Goal: Navigation & Orientation: Find specific page/section

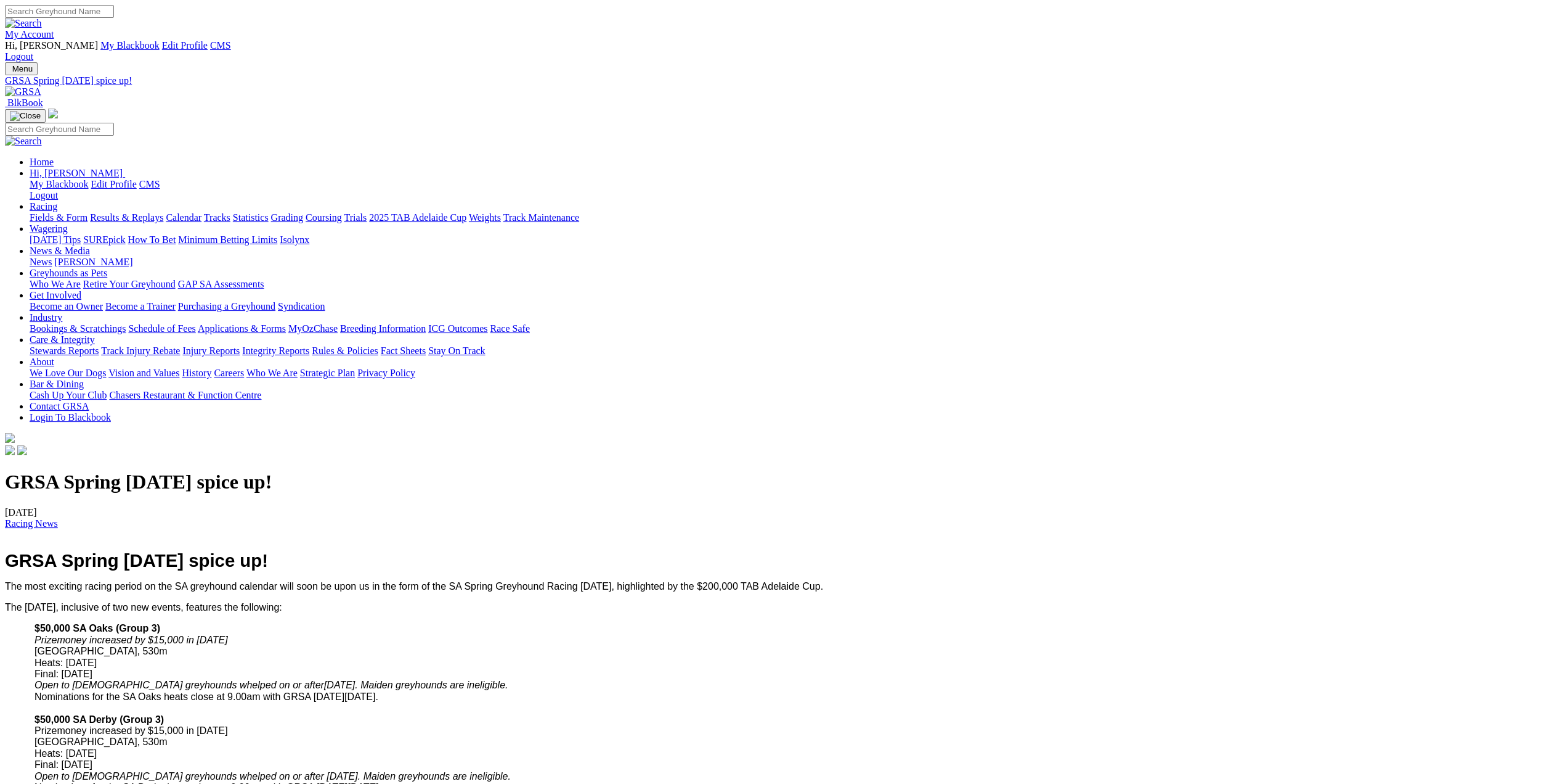
click at [57, 201] on link "Racing" at bounding box center [43, 206] width 28 height 11
click at [68, 223] on link "Wagering" at bounding box center [49, 228] width 39 height 11
click at [310, 235] on link "Isolynx" at bounding box center [294, 240] width 29 height 11
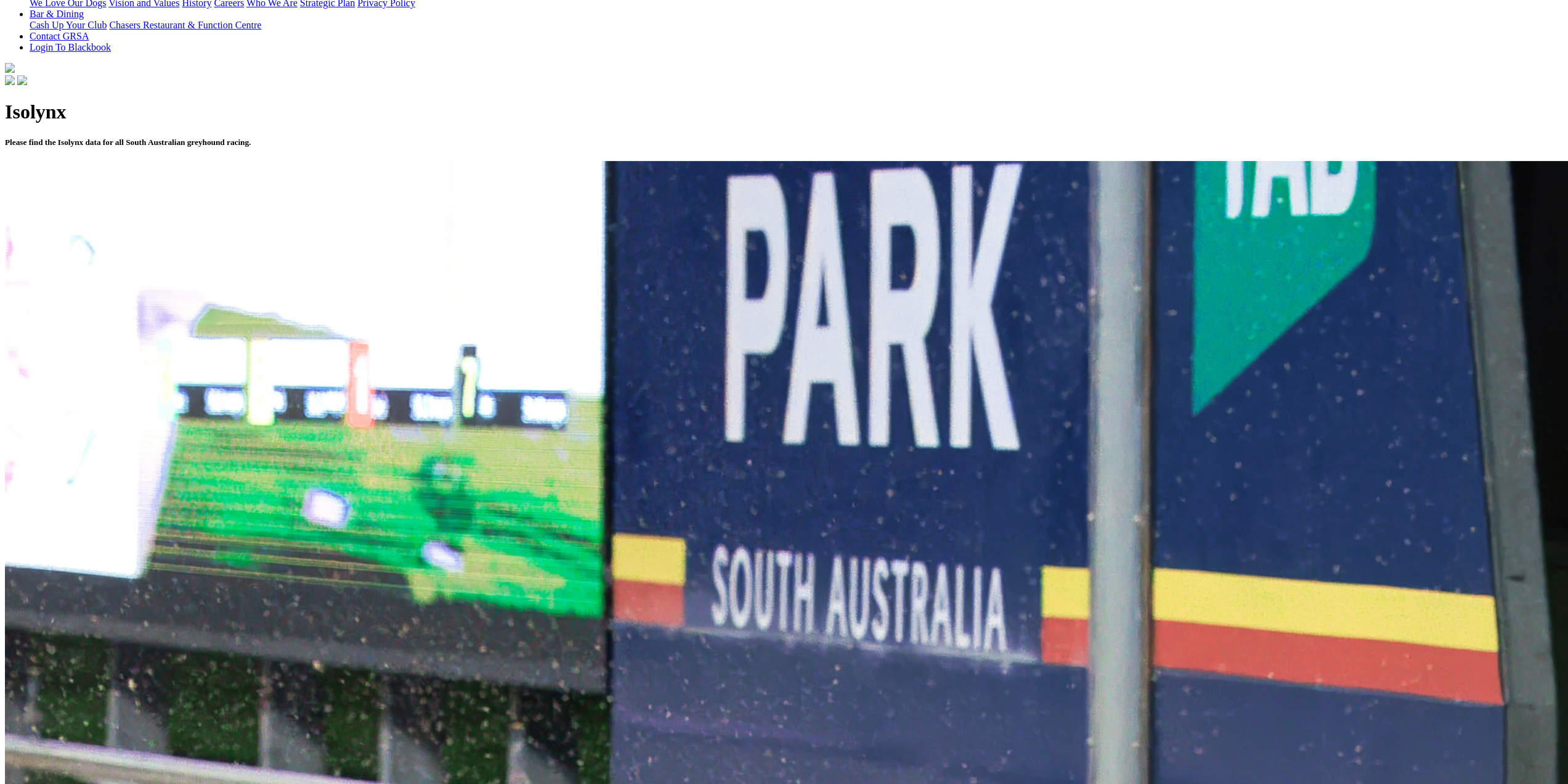
scroll to position [616, 0]
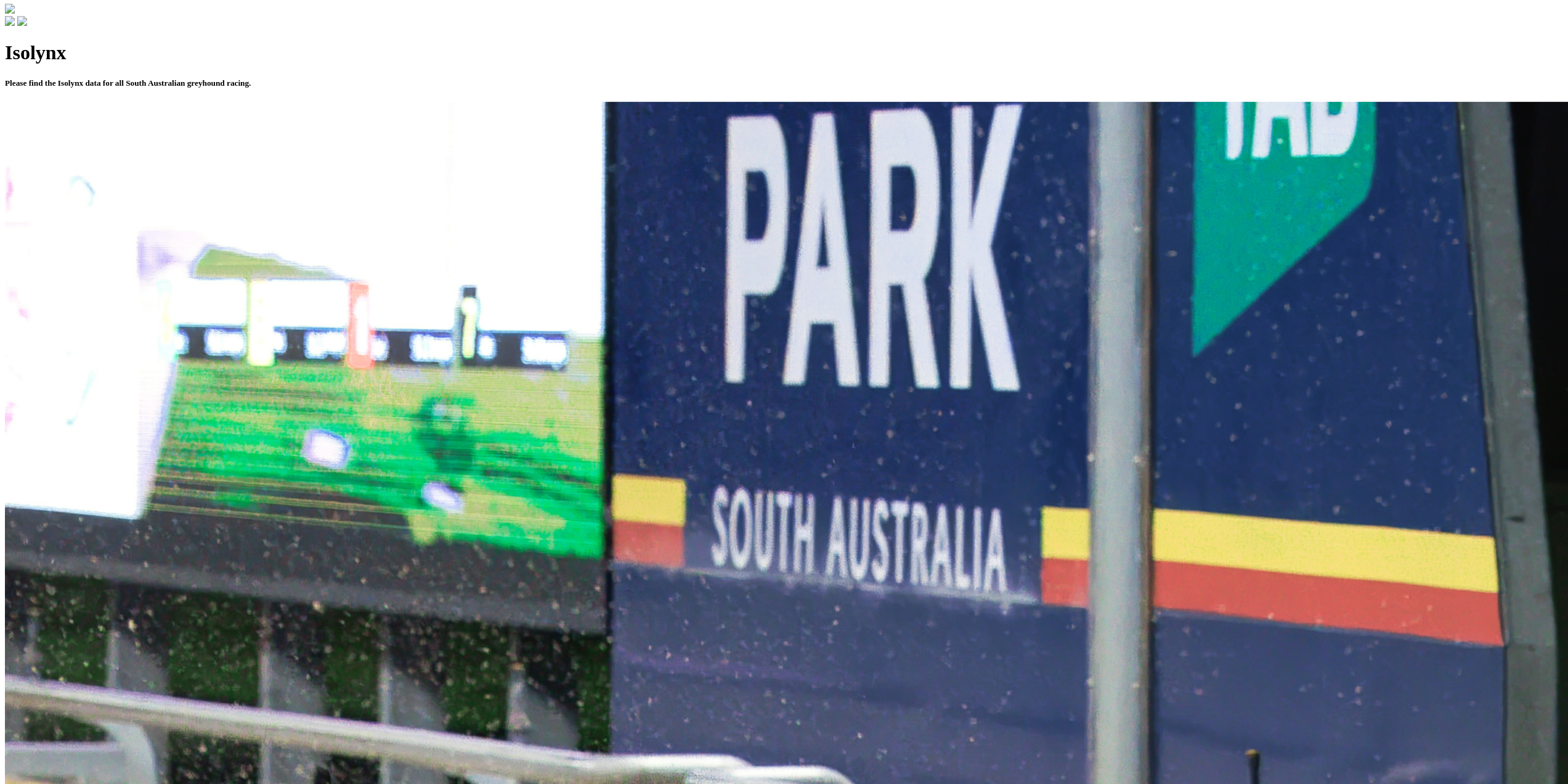
scroll to position [279, 0]
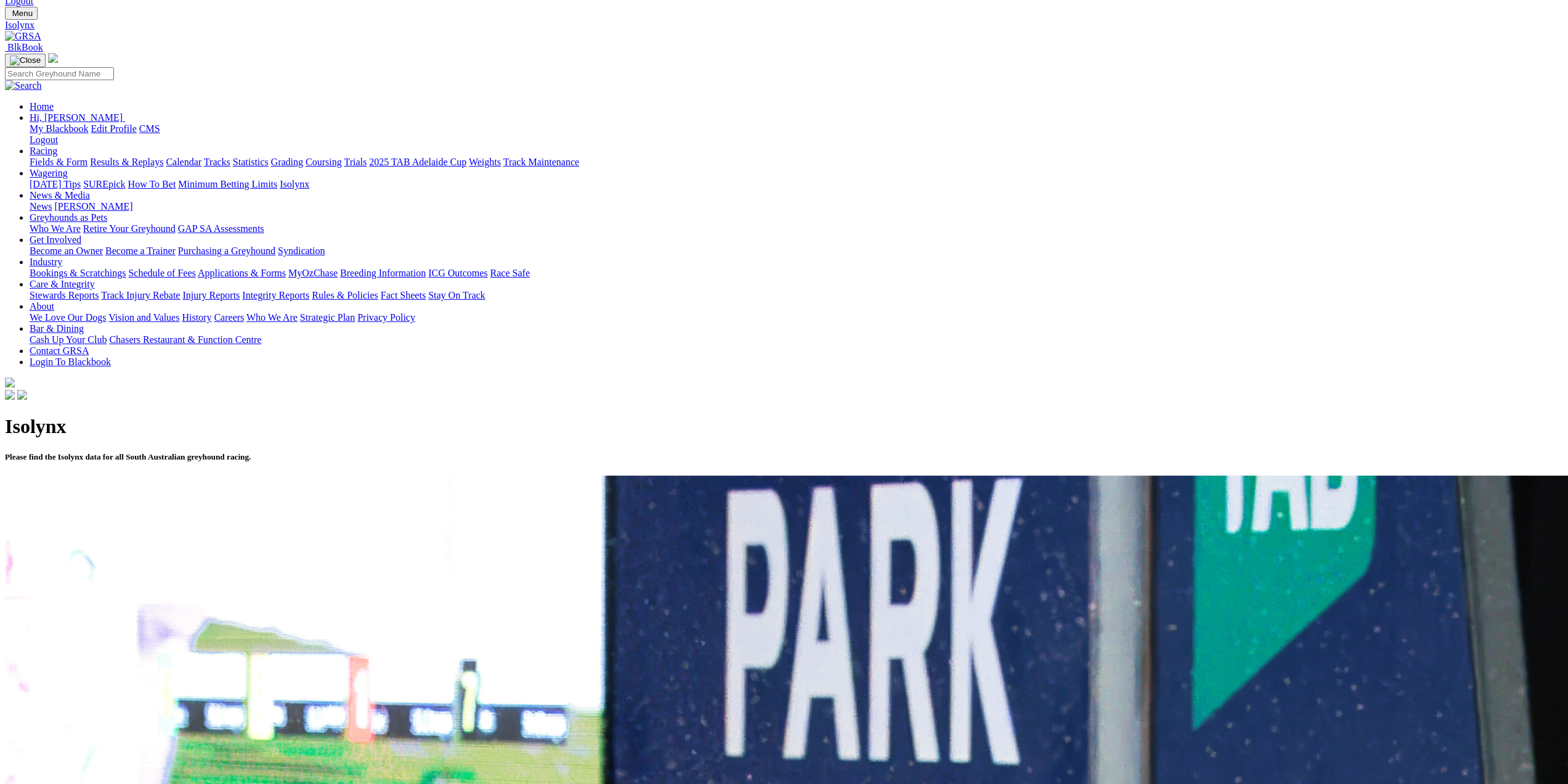
scroll to position [0, 0]
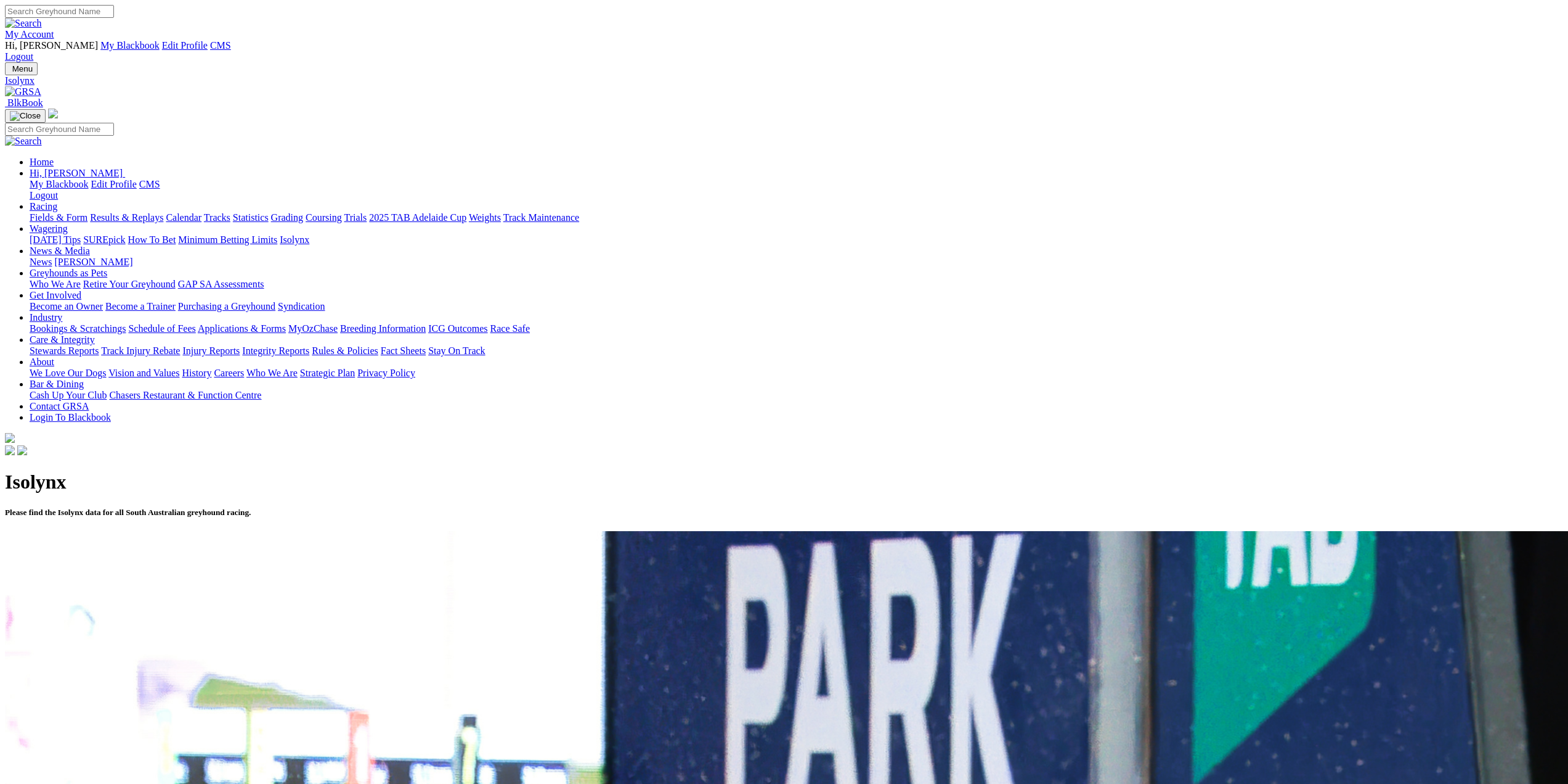
click at [41, 86] on img at bounding box center [23, 91] width 36 height 11
